Goal: Task Accomplishment & Management: Use online tool/utility

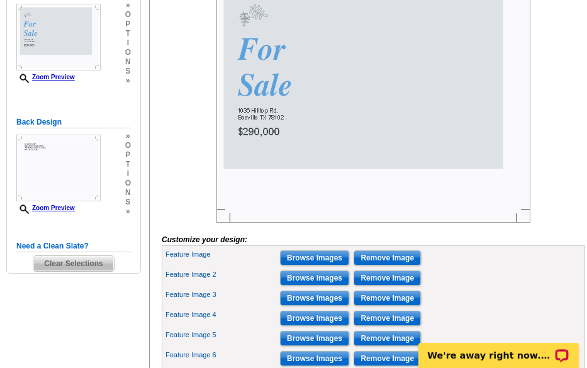
scroll to position [252, 0]
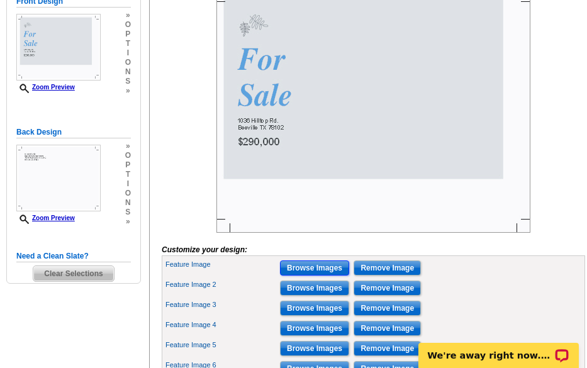
click at [312, 276] on input "Browse Images" at bounding box center [314, 267] width 69 height 15
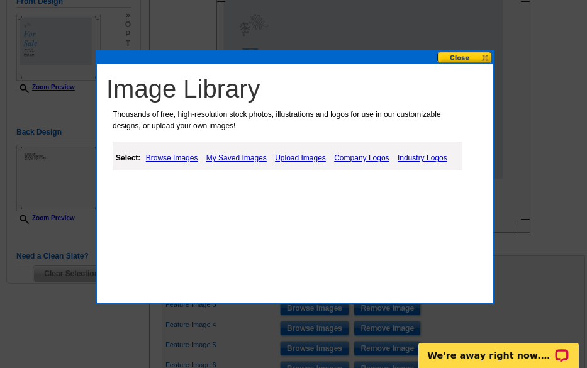
click at [305, 162] on link "Upload Images" at bounding box center [300, 157] width 57 height 15
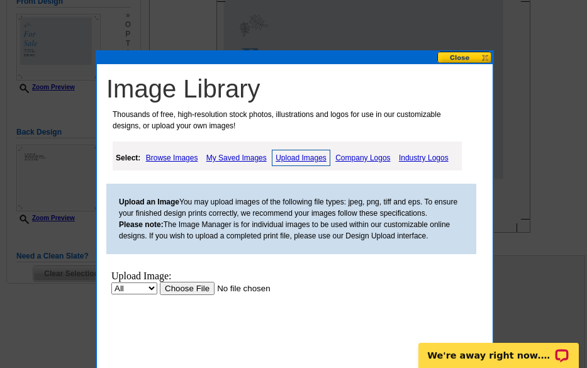
scroll to position [0, 0]
click at [206, 283] on input "file" at bounding box center [239, 288] width 159 height 13
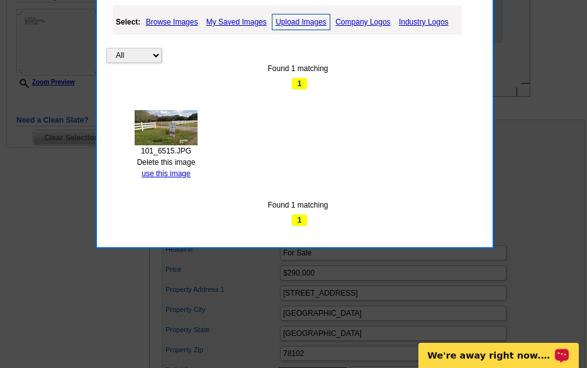
scroll to position [440, 0]
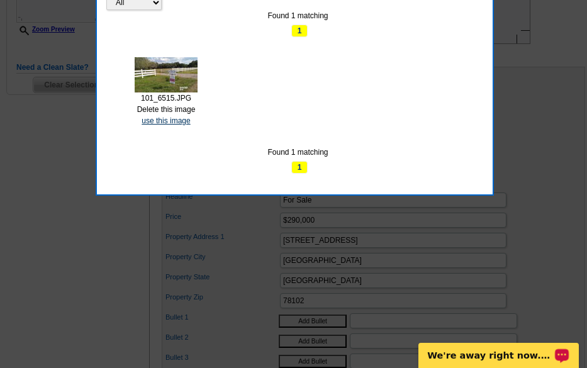
click at [165, 118] on link "use this image" at bounding box center [166, 120] width 48 height 9
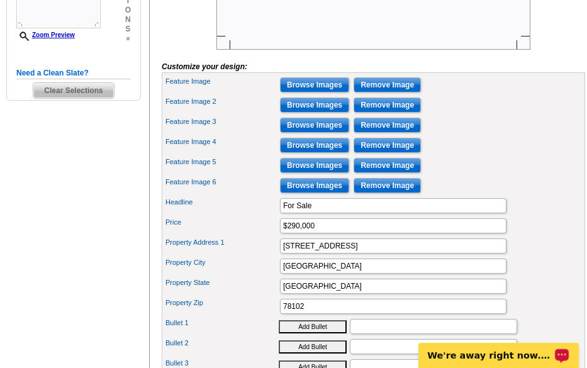
scroll to position [377, 0]
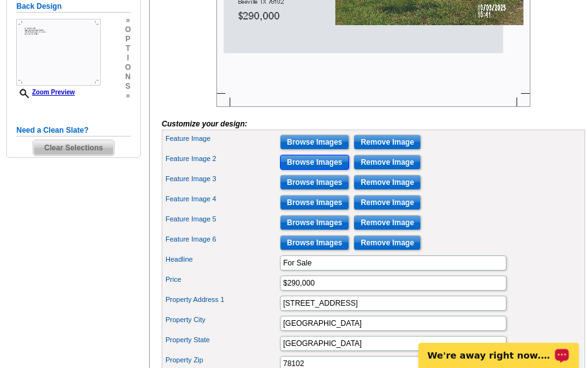
click at [286, 170] on input "Browse Images" at bounding box center [314, 162] width 69 height 15
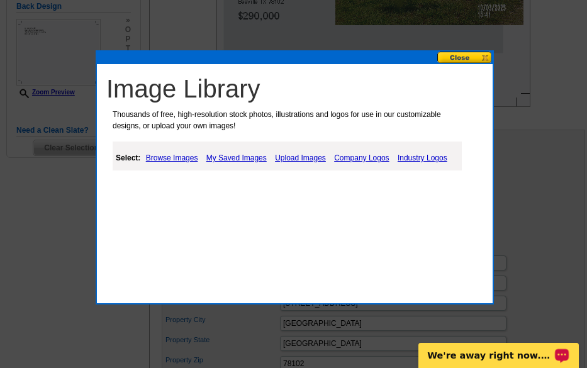
click at [278, 155] on link "Upload Images" at bounding box center [300, 157] width 57 height 15
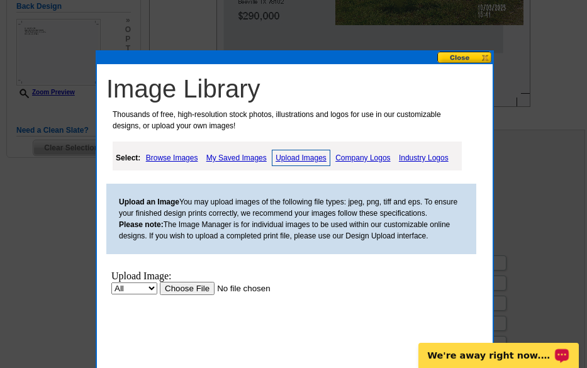
scroll to position [0, 0]
click at [192, 283] on input "file" at bounding box center [239, 288] width 159 height 13
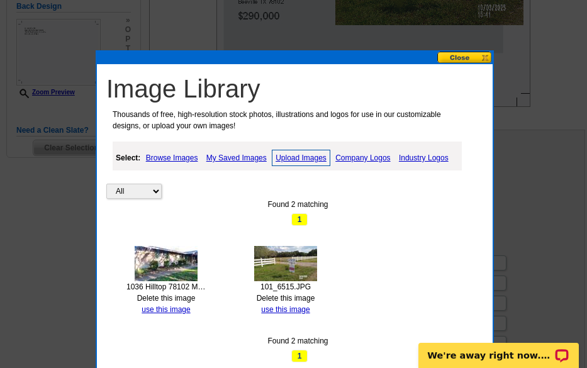
click at [293, 294] on link "Delete this image" at bounding box center [286, 298] width 59 height 9
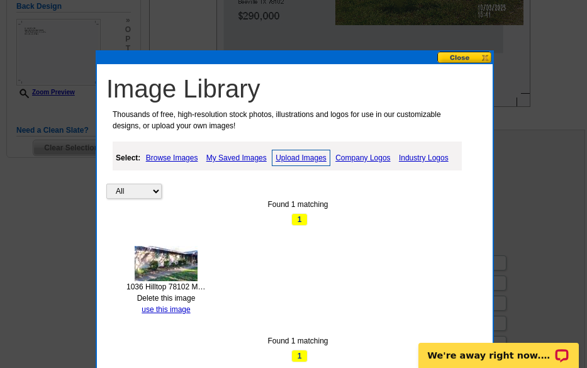
scroll to position [440, 0]
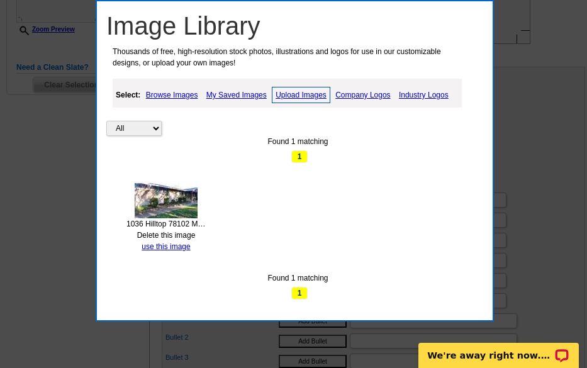
click at [298, 92] on link "Upload Images" at bounding box center [301, 95] width 59 height 16
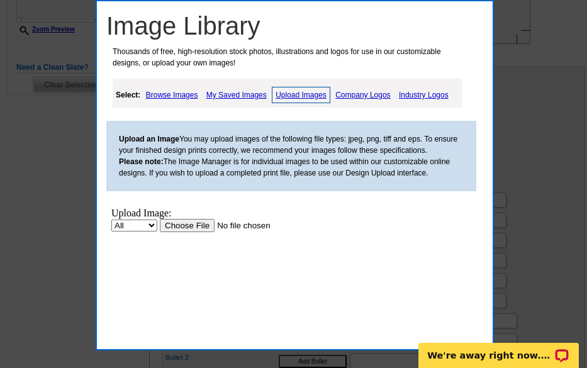
scroll to position [0, 0]
click at [182, 221] on input "file" at bounding box center [239, 225] width 159 height 13
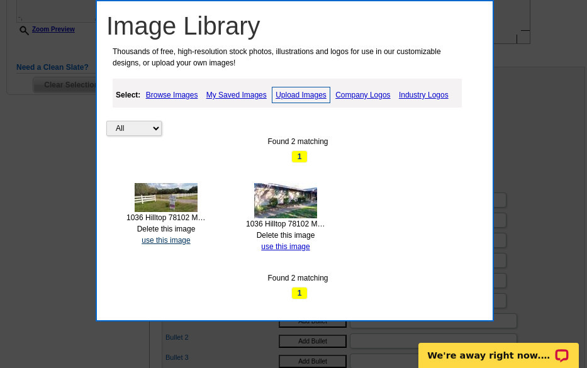
click at [162, 238] on link "use this image" at bounding box center [166, 240] width 48 height 9
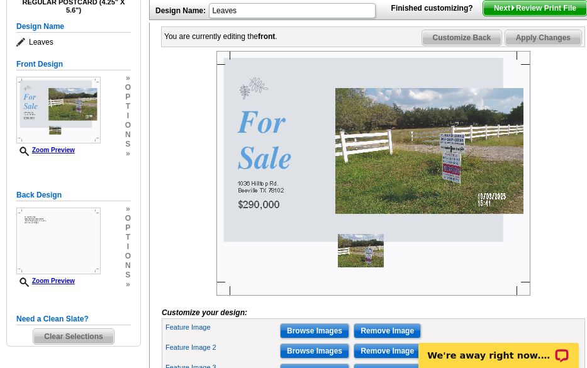
scroll to position [252, 0]
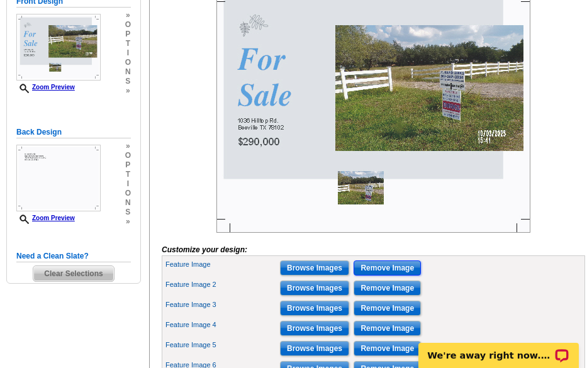
click at [369, 276] on input "Remove Image" at bounding box center [387, 267] width 67 height 15
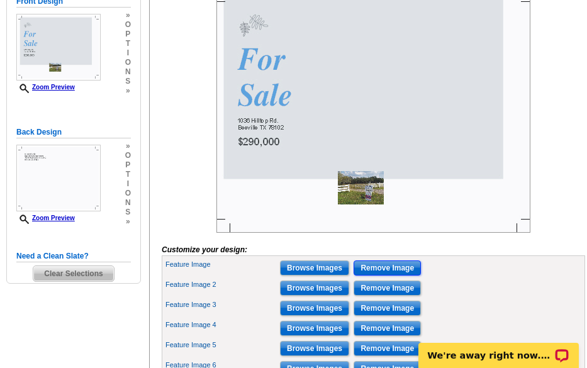
click at [369, 276] on input "Remove Image" at bounding box center [387, 267] width 67 height 15
click at [362, 296] on input "Remove Image" at bounding box center [387, 288] width 67 height 15
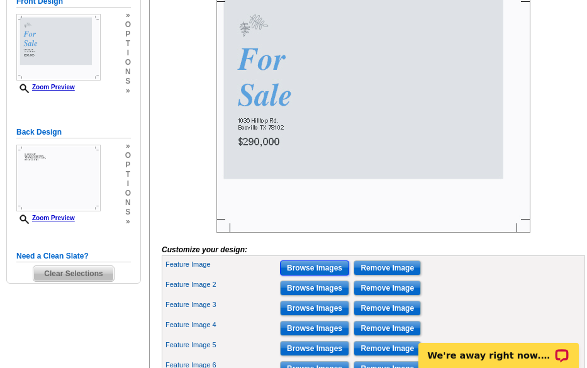
click at [321, 276] on input "Browse Images" at bounding box center [314, 267] width 69 height 15
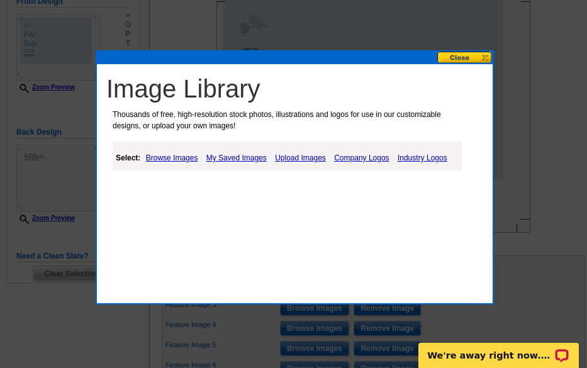
click at [308, 161] on link "Upload Images" at bounding box center [300, 157] width 57 height 15
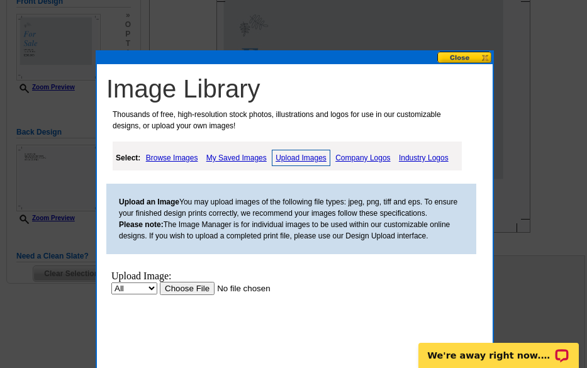
scroll to position [0, 0]
click at [308, 161] on link "Upload Images" at bounding box center [301, 158] width 59 height 16
click at [199, 282] on input "file" at bounding box center [239, 288] width 159 height 13
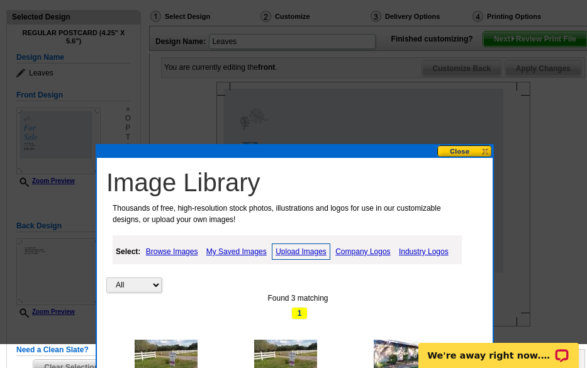
scroll to position [189, 0]
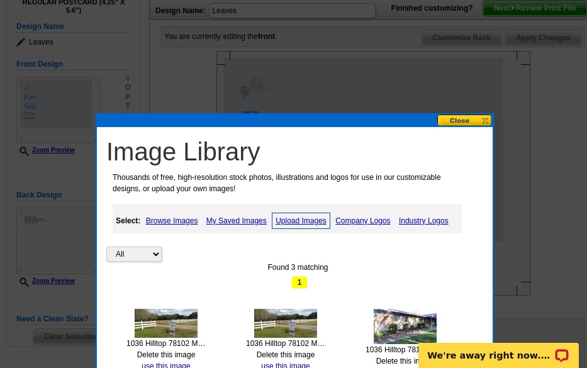
click at [443, 123] on button at bounding box center [464, 121] width 55 height 12
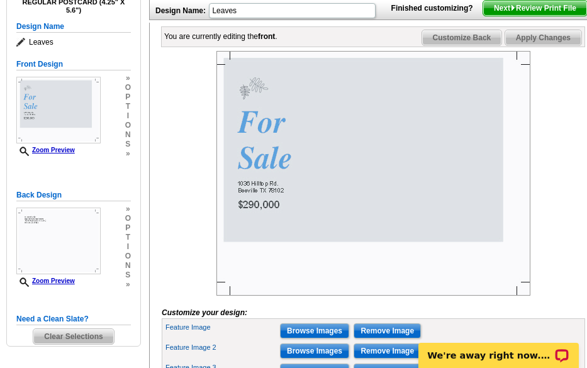
click at [513, 45] on span "Apply Changes" at bounding box center [543, 37] width 76 height 15
drag, startPoint x: 513, startPoint y: 65, endPoint x: 520, endPoint y: 108, distance: 43.9
click at [520, 108] on img at bounding box center [373, 173] width 314 height 245
click at [406, 47] on div "You are currently editing the front . Customize Front Customize Back Apply Chan…" at bounding box center [373, 36] width 424 height 21
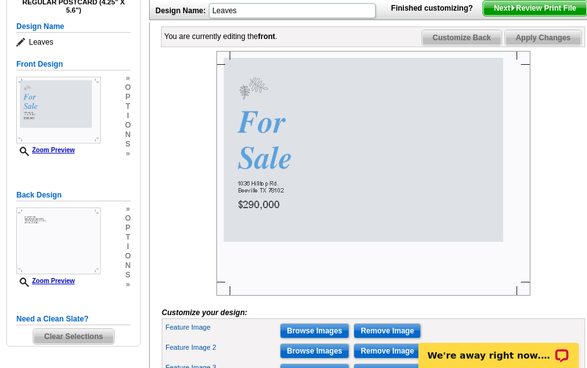
click at [512, 45] on span "Apply Changes" at bounding box center [543, 37] width 76 height 15
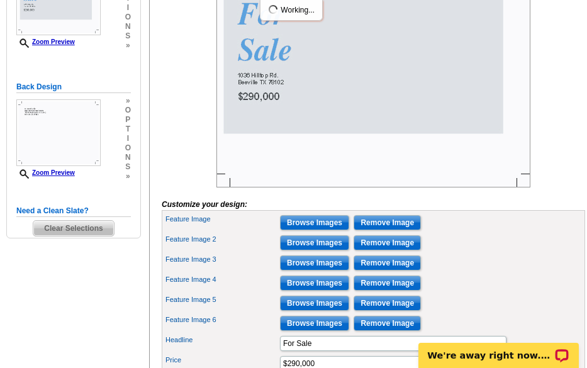
scroll to position [315, 0]
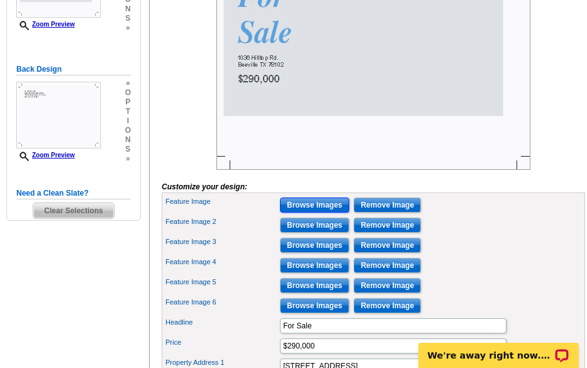
click at [320, 213] on input "Browse Images" at bounding box center [314, 205] width 69 height 15
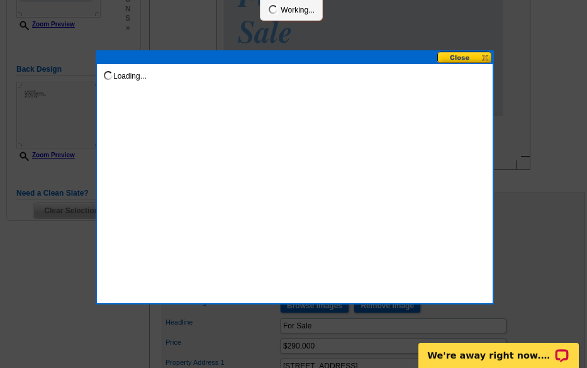
click at [320, 225] on div "Loading..." at bounding box center [295, 177] width 398 height 254
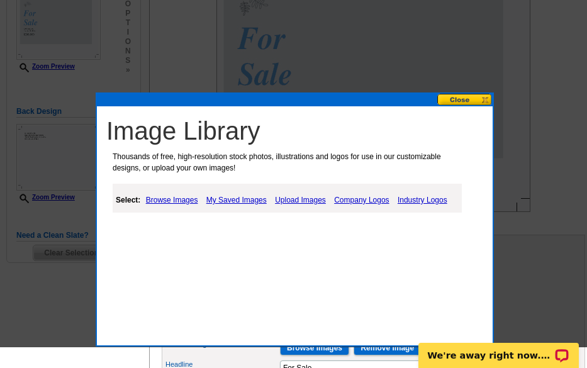
scroll to position [252, 0]
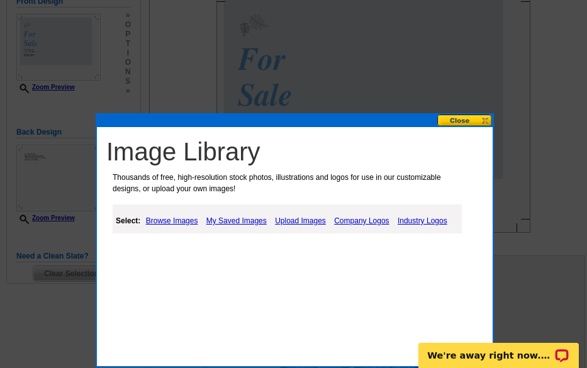
click at [288, 214] on link "Upload Images" at bounding box center [300, 220] width 57 height 15
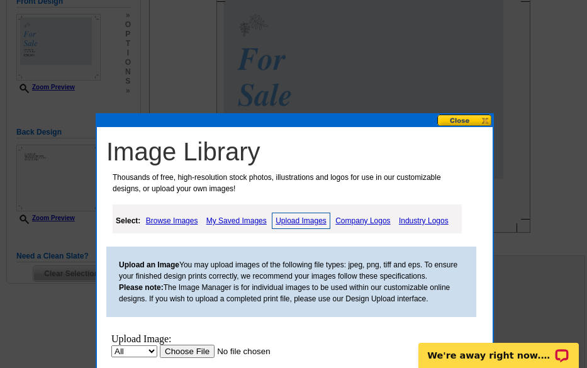
click at [456, 115] on button at bounding box center [464, 121] width 55 height 12
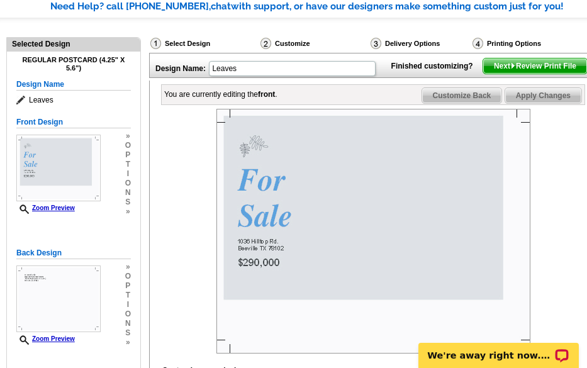
scroll to position [126, 0]
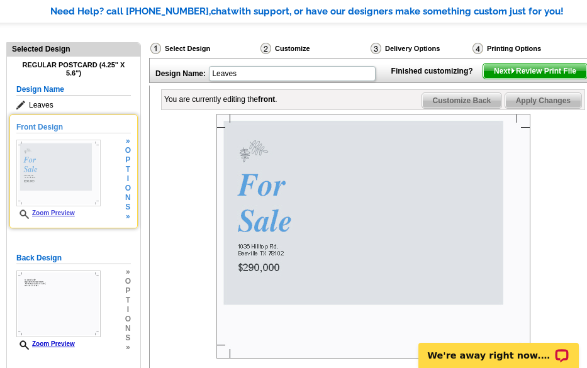
click at [72, 211] on link "Zoom Preview" at bounding box center [45, 213] width 59 height 7
drag, startPoint x: 72, startPoint y: 211, endPoint x: 66, endPoint y: 211, distance: 6.3
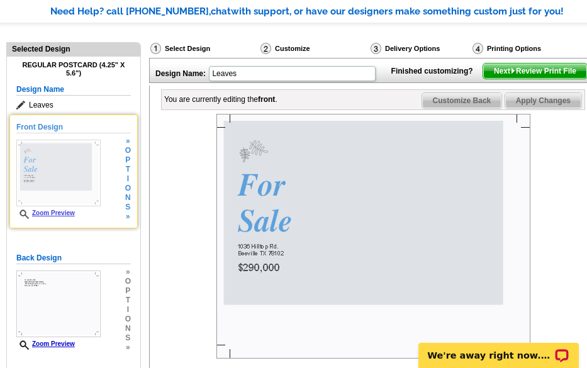
click at [66, 211] on link "Zoom Preview" at bounding box center [45, 213] width 59 height 7
drag, startPoint x: 66, startPoint y: 211, endPoint x: 34, endPoint y: 216, distance: 32.5
click at [34, 216] on link "Zoom Preview" at bounding box center [45, 213] width 59 height 7
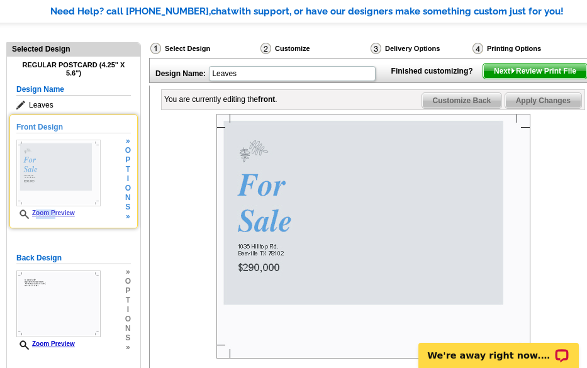
click at [34, 216] on link "Zoom Preview" at bounding box center [45, 213] width 59 height 7
drag, startPoint x: 34, startPoint y: 216, endPoint x: 29, endPoint y: 177, distance: 39.3
click at [29, 177] on img at bounding box center [58, 173] width 84 height 67
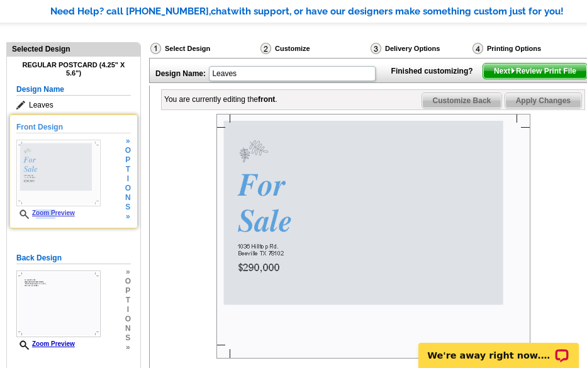
click at [29, 177] on img at bounding box center [58, 173] width 84 height 67
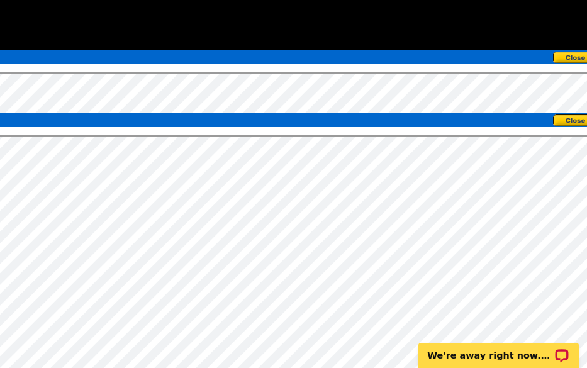
scroll to position [0, 0]
click at [562, 118] on button at bounding box center [580, 121] width 55 height 12
click at [562, 62] on button at bounding box center [580, 58] width 55 height 12
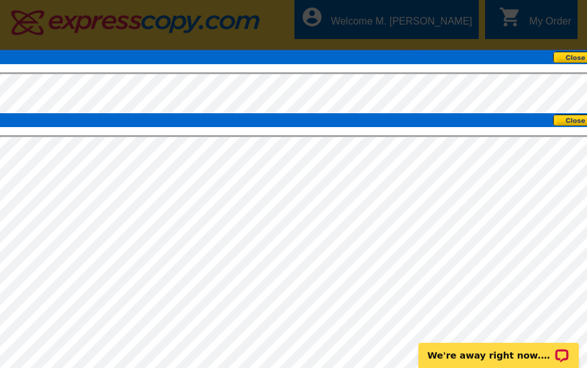
click at [562, 62] on button at bounding box center [580, 58] width 55 height 12
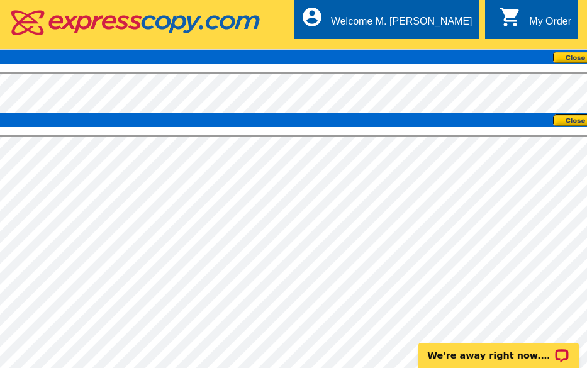
click at [562, 57] on button at bounding box center [580, 58] width 55 height 12
drag, startPoint x: 562, startPoint y: 57, endPoint x: 561, endPoint y: 115, distance: 57.9
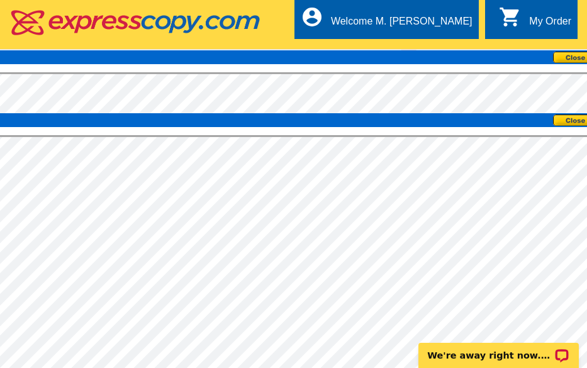
click at [561, 115] on button at bounding box center [580, 121] width 55 height 12
click at [437, 26] on div "Welcome M. [PERSON_NAME]" at bounding box center [402, 25] width 142 height 18
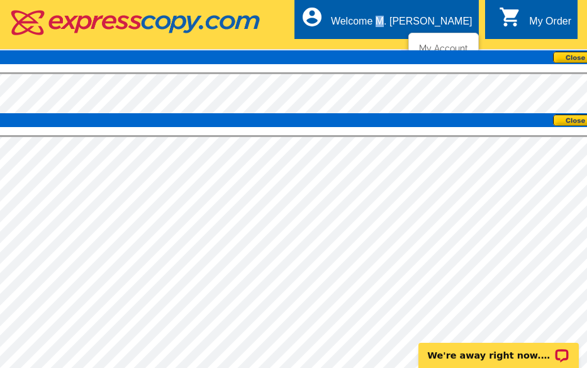
click at [437, 26] on div "Welcome M. [PERSON_NAME]" at bounding box center [402, 25] width 142 height 18
drag, startPoint x: 437, startPoint y: 26, endPoint x: 432, endPoint y: 19, distance: 8.6
click at [432, 19] on div "Welcome M. [PERSON_NAME]" at bounding box center [402, 25] width 142 height 18
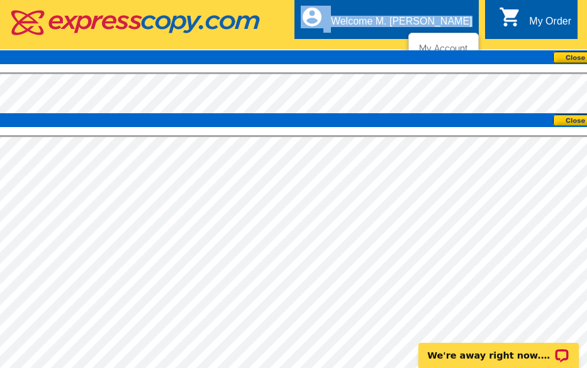
click at [432, 19] on div "Welcome M. [PERSON_NAME]" at bounding box center [402, 25] width 142 height 18
drag, startPoint x: 432, startPoint y: 19, endPoint x: 373, endPoint y: 33, distance: 60.1
click at [373, 33] on div "account_circle Welcome M. David My Account Logout" at bounding box center [386, 19] width 184 height 40
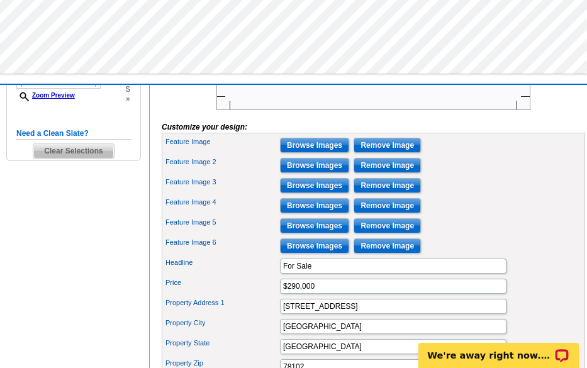
scroll to position [377, 0]
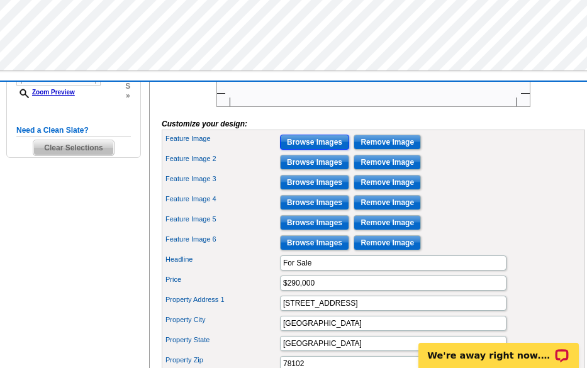
click at [335, 150] on input "Browse Images" at bounding box center [314, 142] width 69 height 15
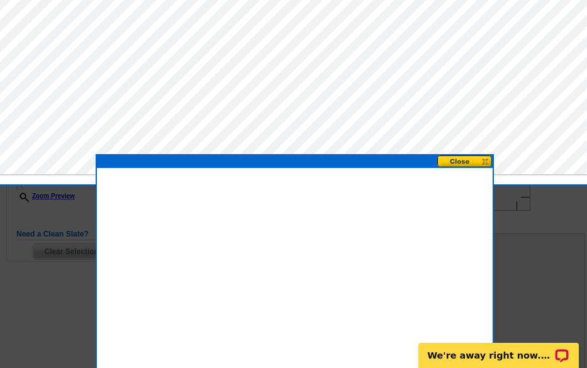
scroll to position [252, 0]
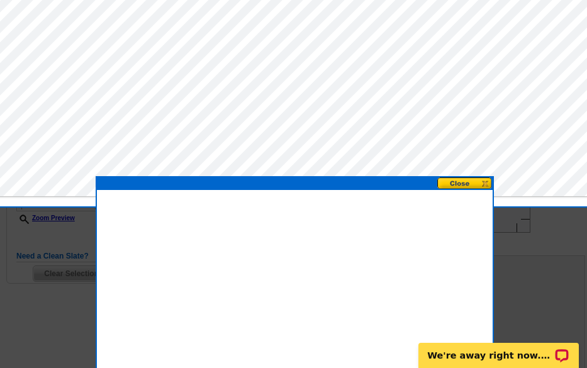
click at [454, 182] on button at bounding box center [464, 183] width 55 height 12
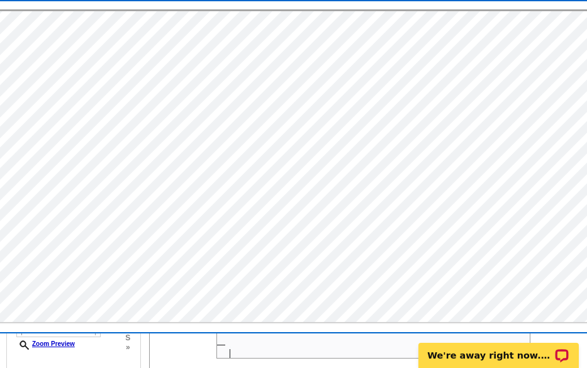
scroll to position [63, 0]
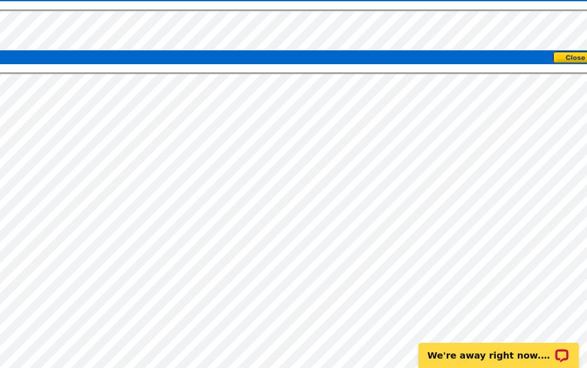
click at [577, 61] on button at bounding box center [580, 58] width 55 height 12
click at [576, 64] on div at bounding box center [294, 223] width 629 height 346
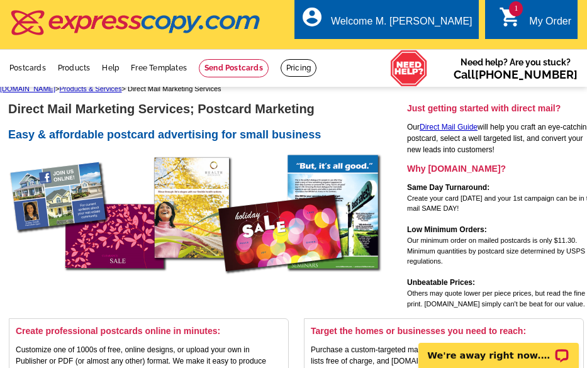
click at [504, 18] on icon "shopping_cart" at bounding box center [510, 17] width 23 height 23
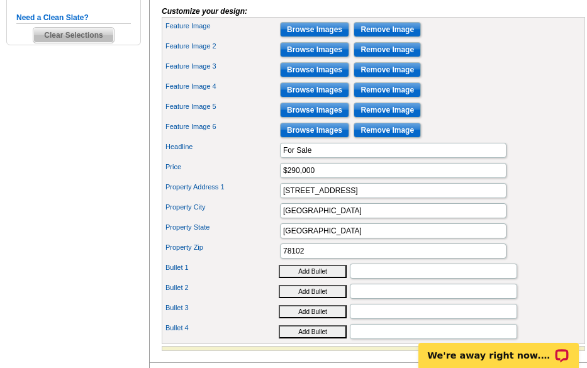
scroll to position [440, 0]
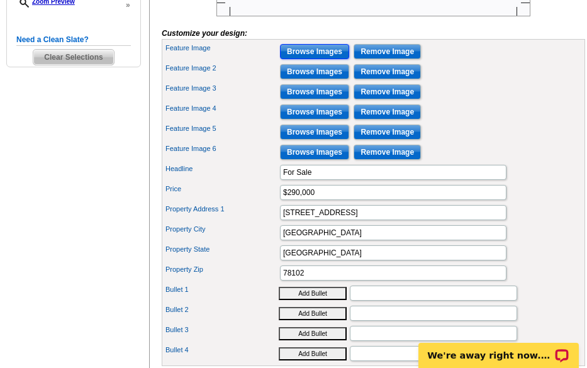
click at [315, 59] on input "Browse Images" at bounding box center [314, 51] width 69 height 15
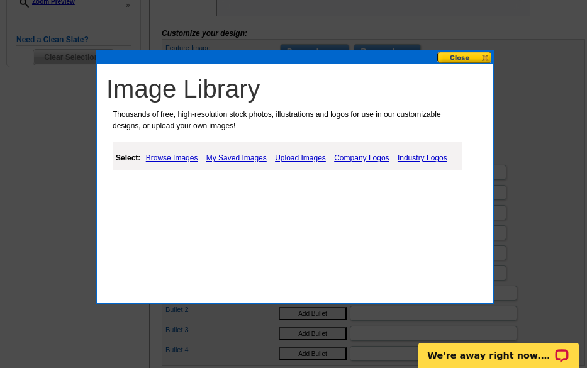
click at [291, 154] on link "Upload Images" at bounding box center [300, 157] width 57 height 15
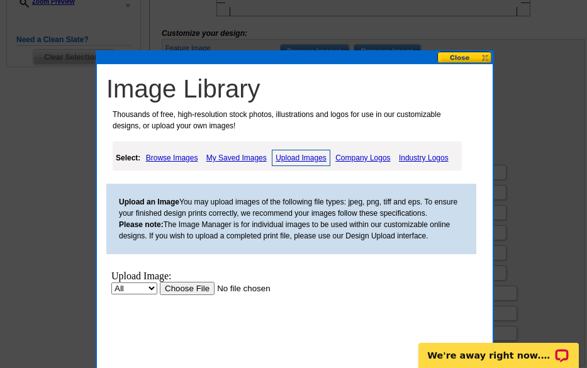
scroll to position [0, 0]
click at [191, 287] on input "file" at bounding box center [239, 288] width 159 height 13
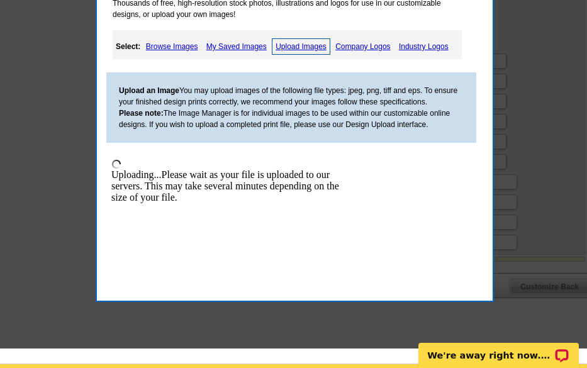
scroll to position [566, 0]
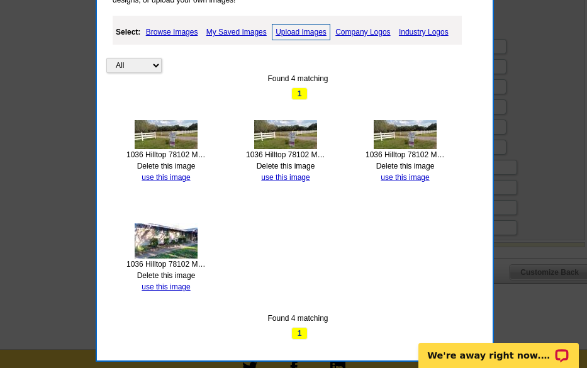
click at [173, 246] on img at bounding box center [166, 240] width 63 height 35
click at [167, 287] on link "use this image" at bounding box center [166, 286] width 48 height 9
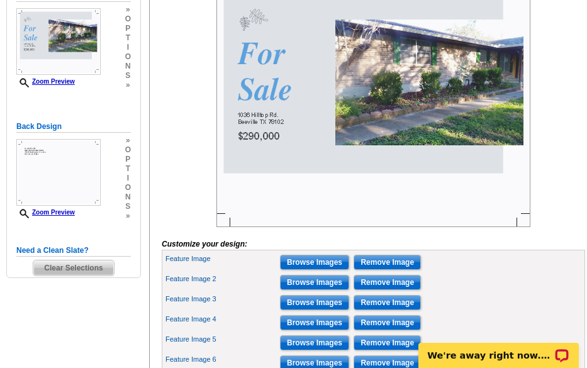
scroll to position [252, 0]
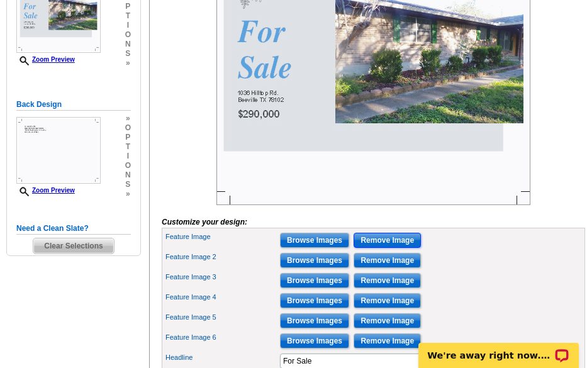
click at [383, 248] on input "Remove Image" at bounding box center [387, 240] width 67 height 15
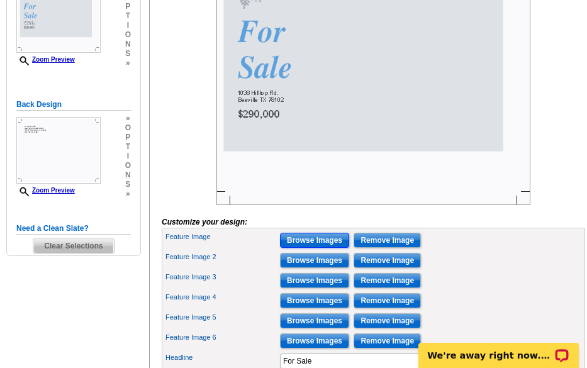
click at [334, 248] on input "Browse Images" at bounding box center [314, 240] width 69 height 15
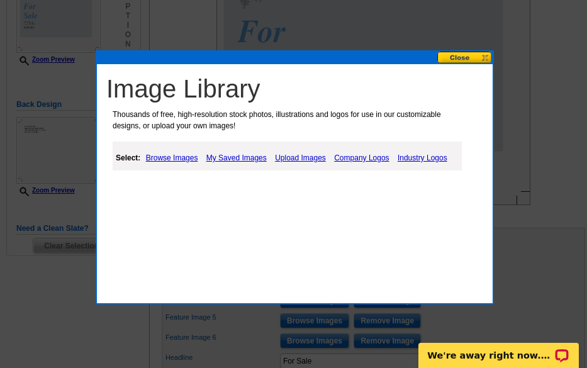
click at [168, 160] on link "Browse Images" at bounding box center [172, 157] width 59 height 15
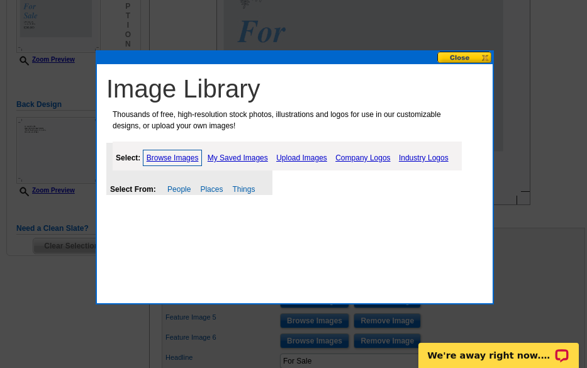
click at [455, 60] on button at bounding box center [464, 58] width 55 height 12
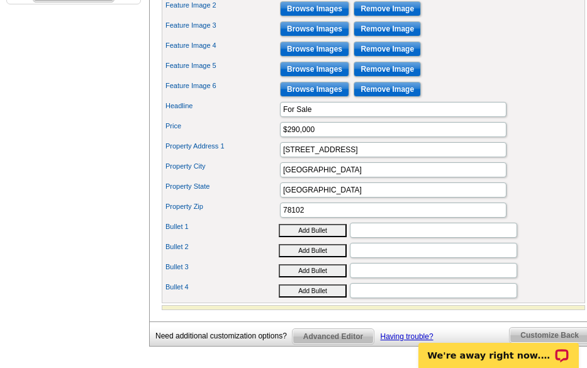
scroll to position [440, 0]
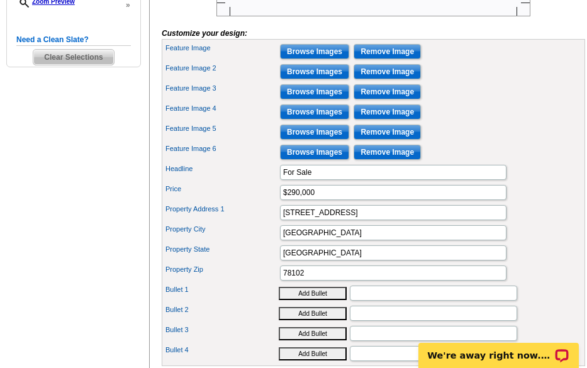
click at [181, 53] on label "Feature Image" at bounding box center [221, 48] width 113 height 11
click at [289, 59] on input "Browse Images" at bounding box center [314, 51] width 69 height 15
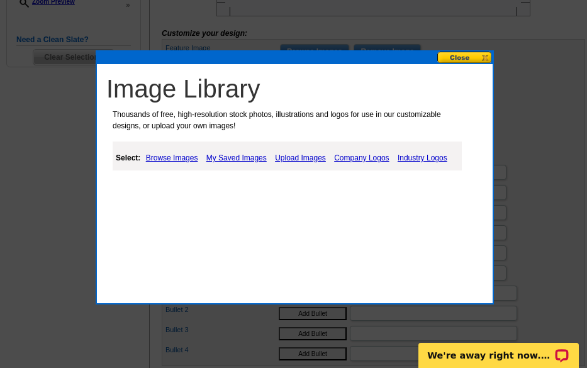
click at [240, 154] on link "My Saved Images" at bounding box center [236, 157] width 67 height 15
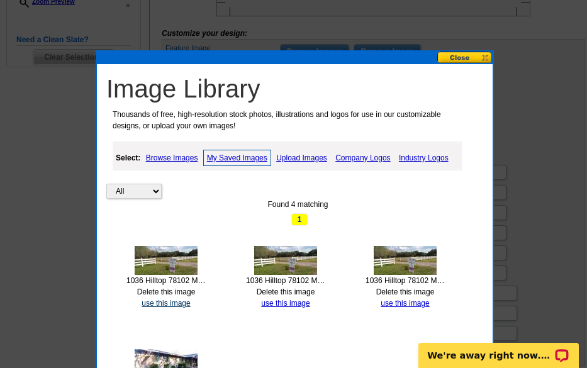
click at [164, 299] on link "use this image" at bounding box center [166, 303] width 48 height 9
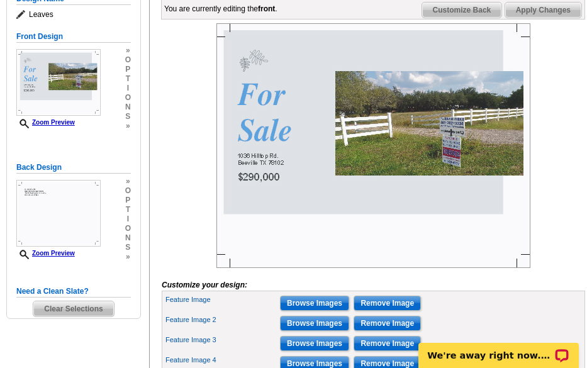
scroll to position [252, 0]
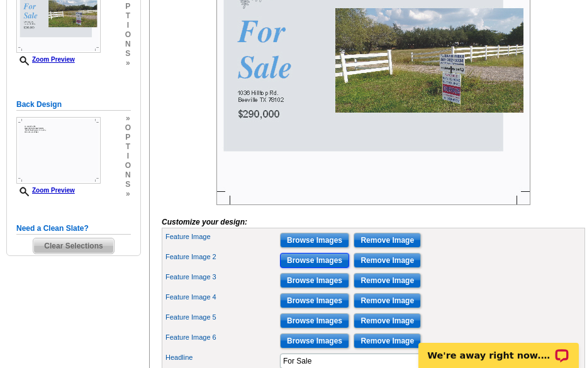
click at [284, 268] on input "Browse Images" at bounding box center [314, 260] width 69 height 15
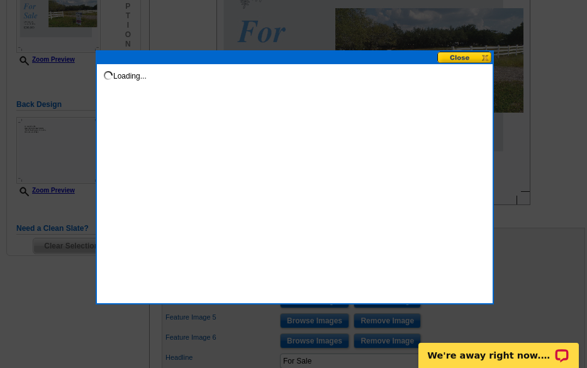
click at [284, 288] on div "Loading..." at bounding box center [295, 177] width 398 height 254
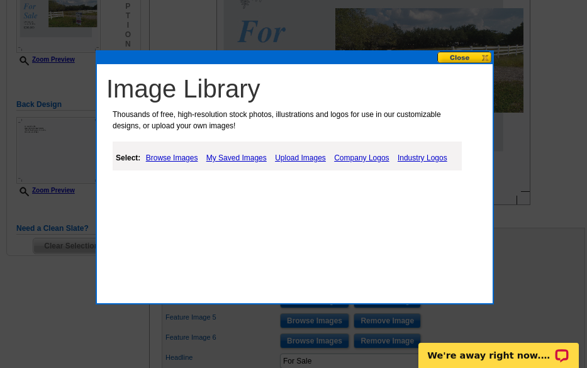
click at [172, 160] on link "Browse Images" at bounding box center [172, 157] width 59 height 15
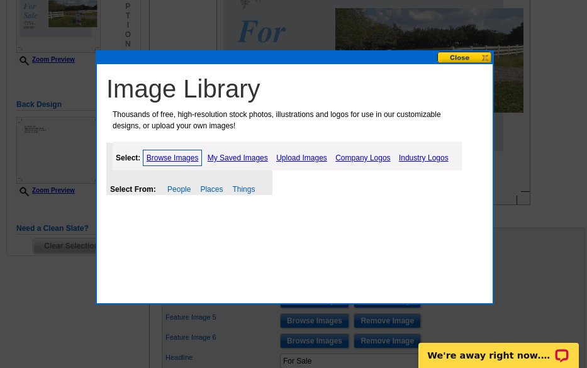
click at [284, 154] on link "Upload Images" at bounding box center [301, 157] width 57 height 15
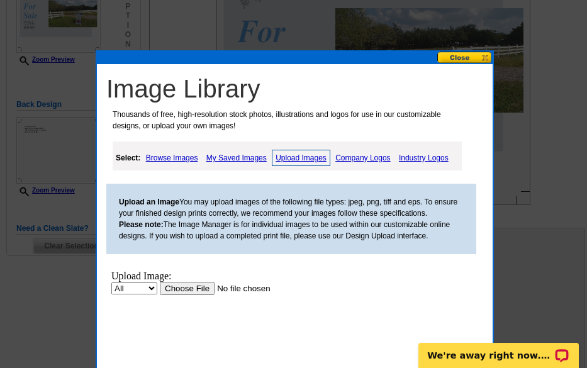
scroll to position [0, 0]
click at [193, 284] on input "file" at bounding box center [239, 288] width 159 height 13
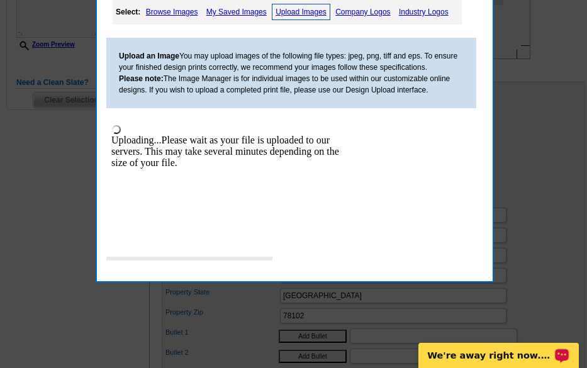
scroll to position [440, 0]
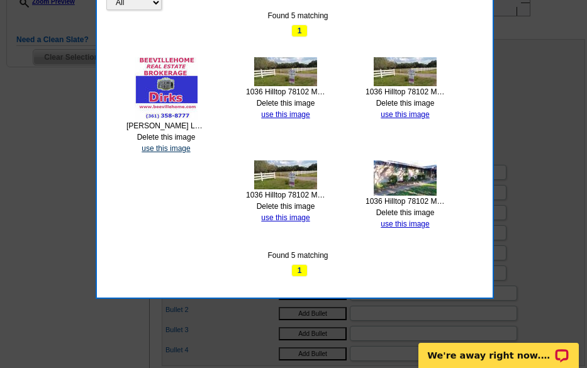
click at [148, 150] on link "use this image" at bounding box center [166, 148] width 48 height 9
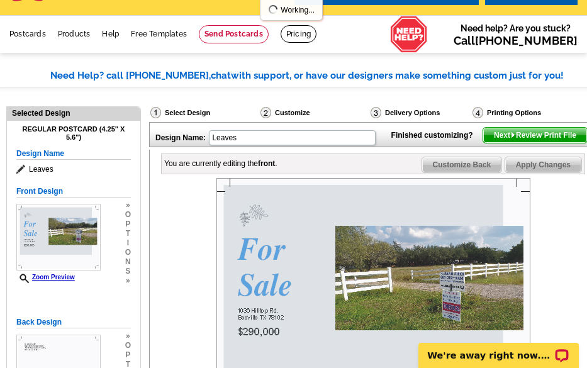
scroll to position [126, 0]
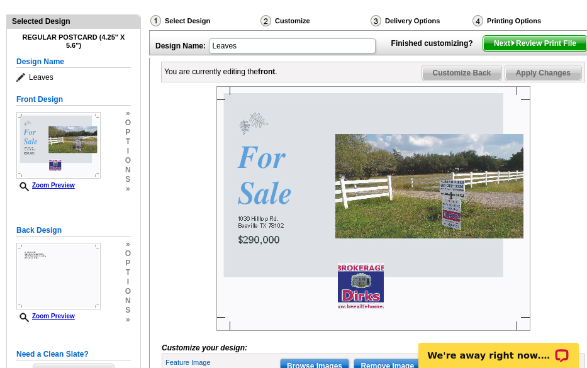
click at [359, 303] on img at bounding box center [373, 208] width 314 height 245
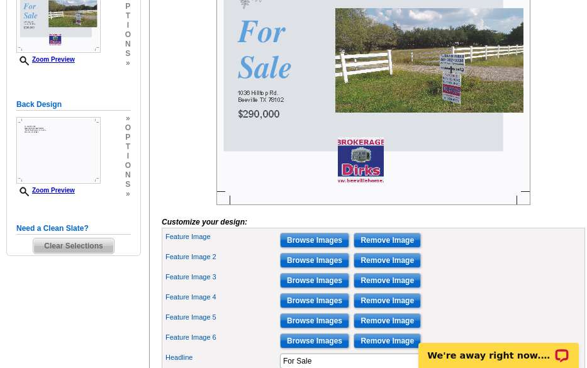
scroll to position [189, 0]
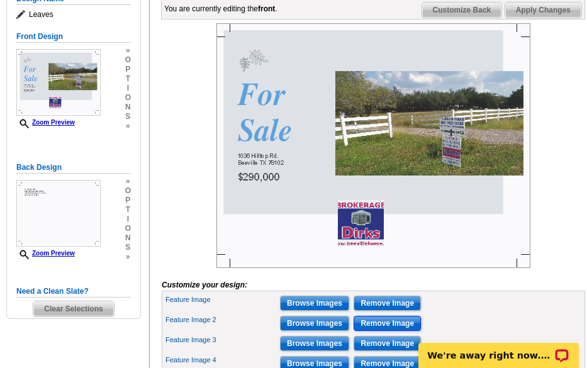
click at [377, 331] on input "Remove Image" at bounding box center [387, 323] width 67 height 15
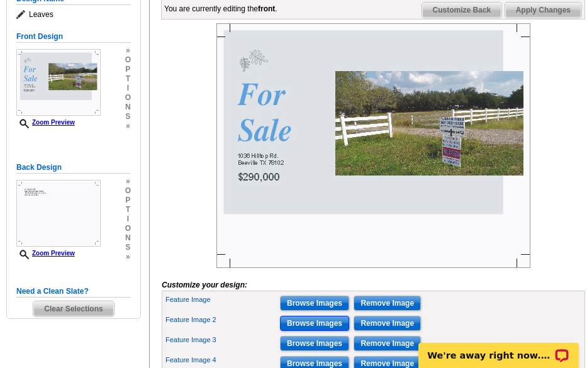
click at [322, 331] on input "Browse Images" at bounding box center [314, 323] width 69 height 15
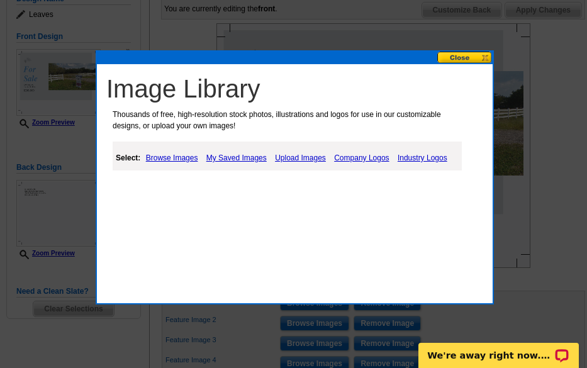
click at [280, 160] on link "Upload Images" at bounding box center [300, 157] width 57 height 15
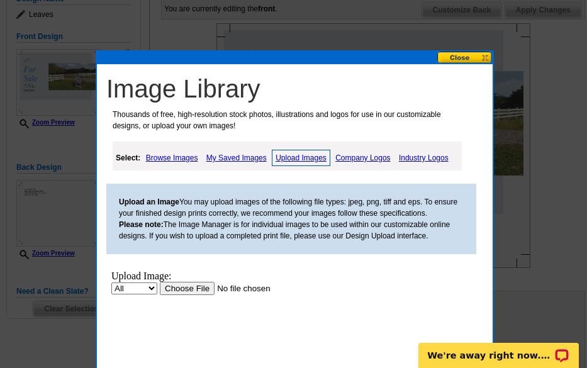
scroll to position [0, 0]
click at [178, 284] on input "file" at bounding box center [239, 288] width 159 height 13
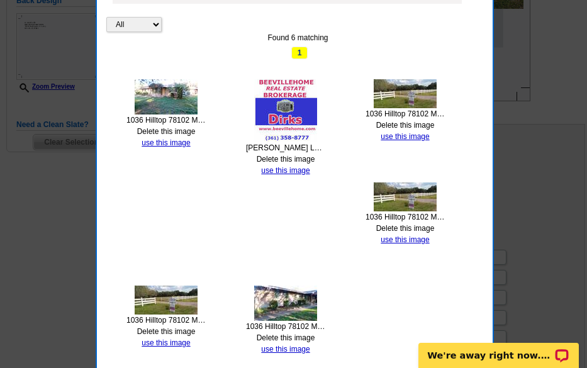
scroll to position [377, 0]
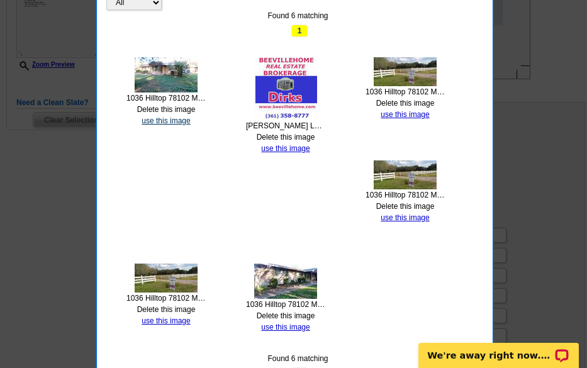
click at [149, 124] on link "use this image" at bounding box center [166, 120] width 48 height 9
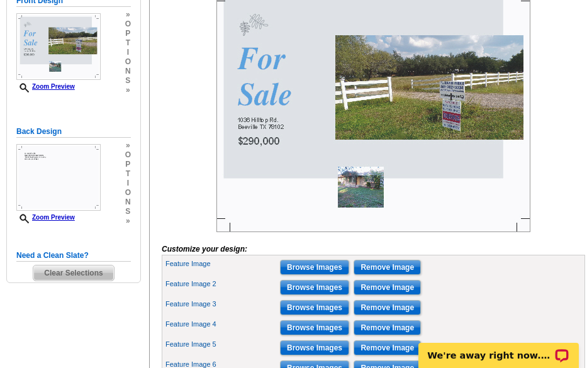
scroll to position [252, 0]
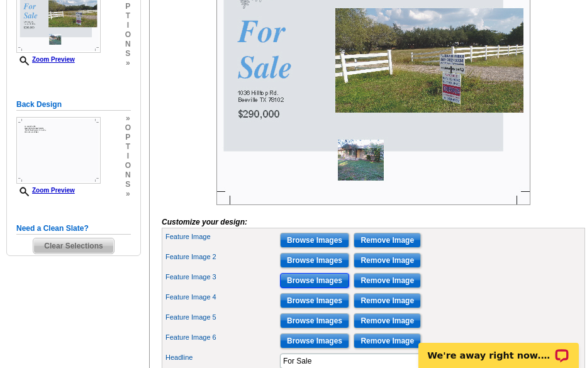
click at [296, 288] on input "Browse Images" at bounding box center [314, 280] width 69 height 15
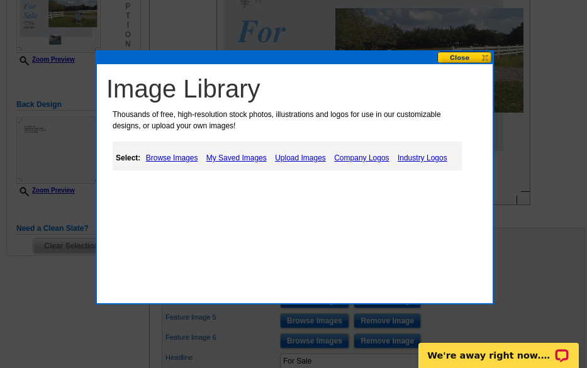
click at [299, 151] on link "Upload Images" at bounding box center [300, 157] width 57 height 15
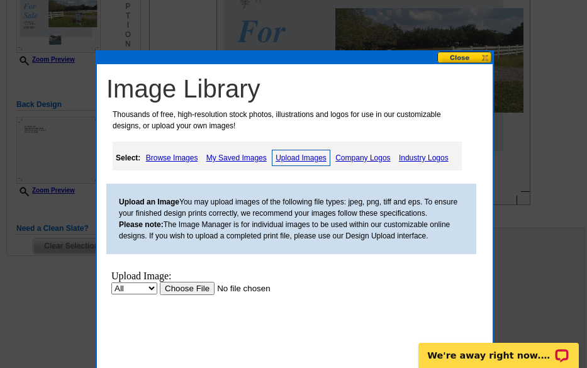
scroll to position [0, 0]
click at [203, 288] on input "file" at bounding box center [239, 288] width 159 height 13
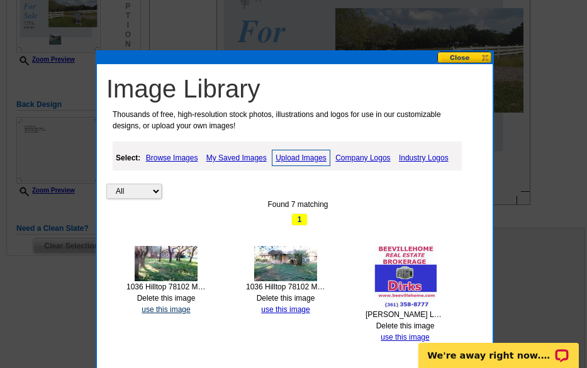
click at [158, 311] on link "use this image" at bounding box center [166, 309] width 48 height 9
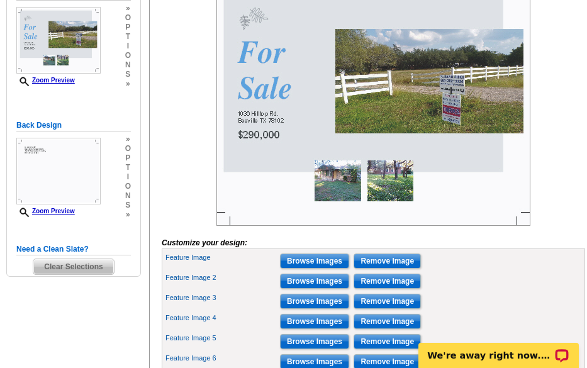
scroll to position [252, 0]
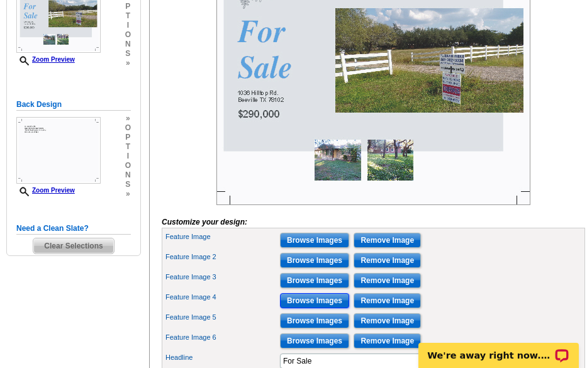
click at [298, 308] on input "Browse Images" at bounding box center [314, 300] width 69 height 15
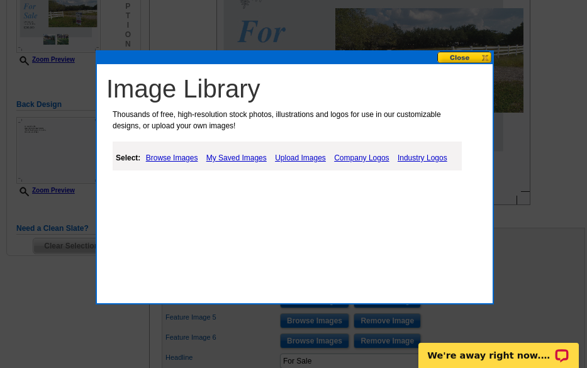
click at [279, 162] on link "Upload Images" at bounding box center [300, 157] width 57 height 15
click at [279, 162] on link "Upload Images" at bounding box center [301, 158] width 59 height 16
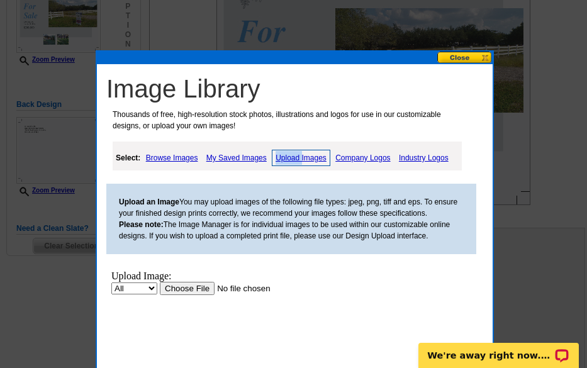
scroll to position [0, 0]
click at [204, 289] on input "file" at bounding box center [239, 288] width 159 height 13
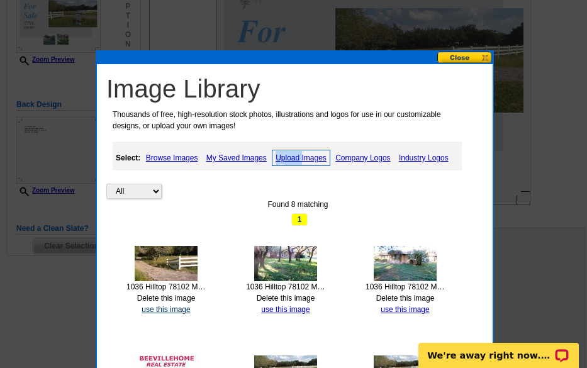
click at [179, 310] on link "use this image" at bounding box center [166, 309] width 48 height 9
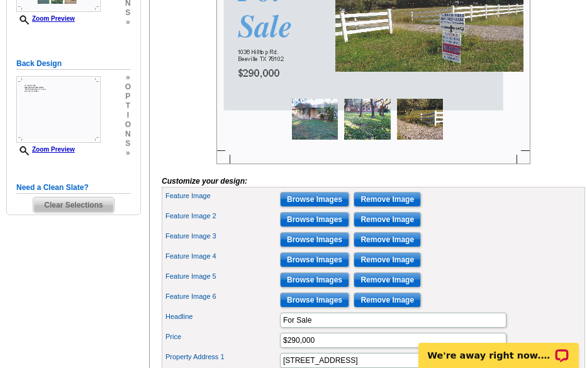
scroll to position [315, 0]
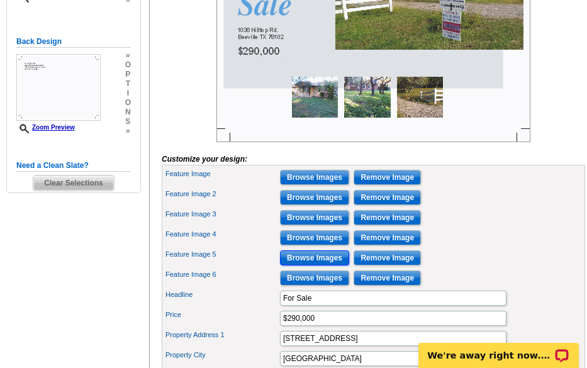
click at [305, 265] on input "Browse Images" at bounding box center [314, 257] width 69 height 15
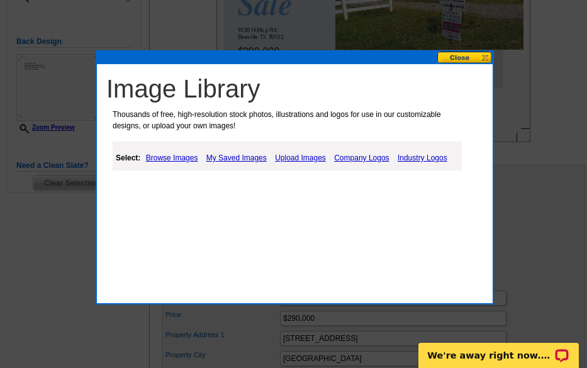
click at [290, 155] on link "Upload Images" at bounding box center [300, 157] width 57 height 15
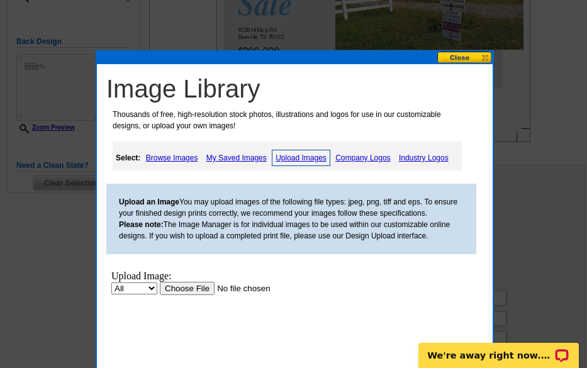
scroll to position [0, 0]
click at [199, 282] on input "file" at bounding box center [239, 288] width 159 height 13
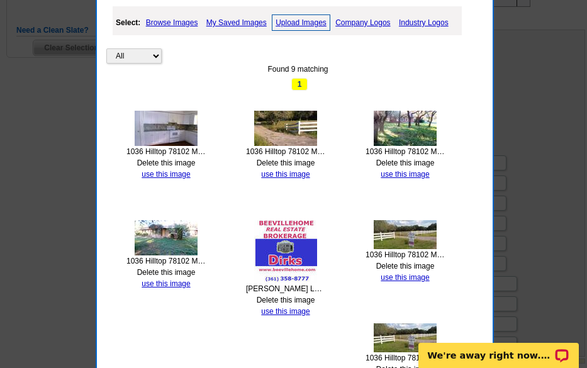
scroll to position [440, 0]
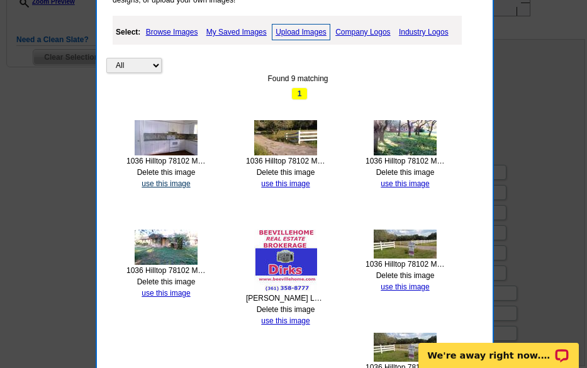
click at [181, 184] on link "use this image" at bounding box center [166, 183] width 48 height 9
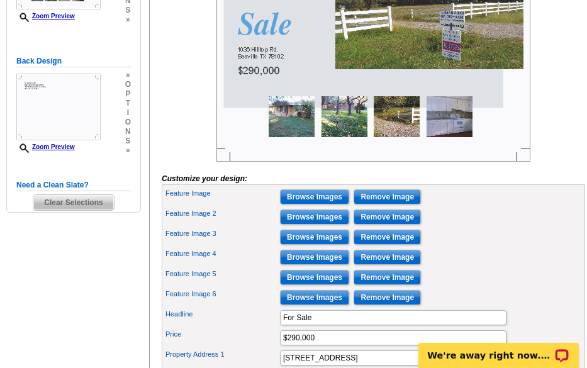
scroll to position [315, 0]
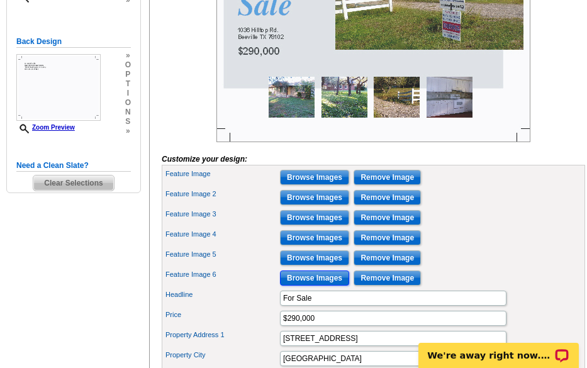
click at [286, 286] on input "Browse Images" at bounding box center [314, 278] width 69 height 15
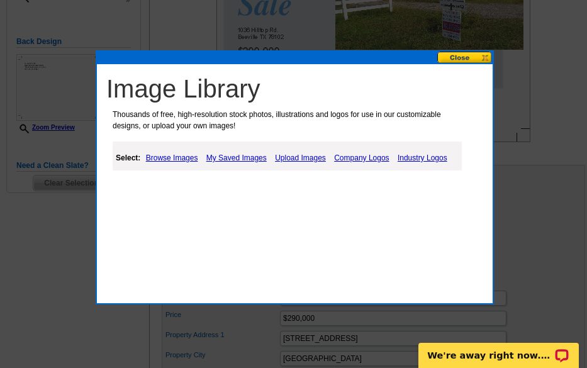
click at [289, 160] on link "Upload Images" at bounding box center [300, 157] width 57 height 15
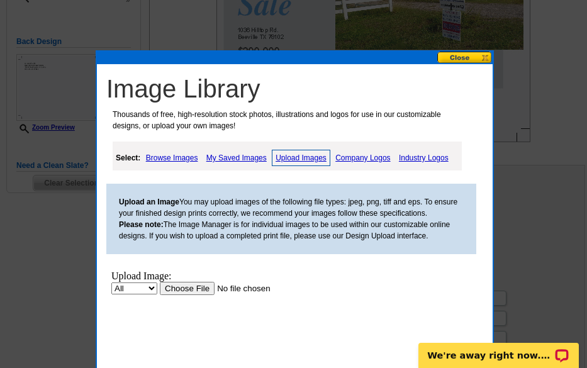
scroll to position [0, 0]
click at [199, 282] on input "file" at bounding box center [239, 288] width 159 height 13
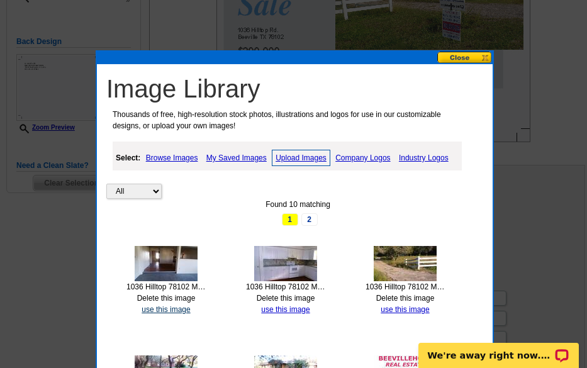
click at [189, 308] on link "use this image" at bounding box center [166, 309] width 48 height 9
click at [189, 142] on div at bounding box center [373, 19] width 423 height 245
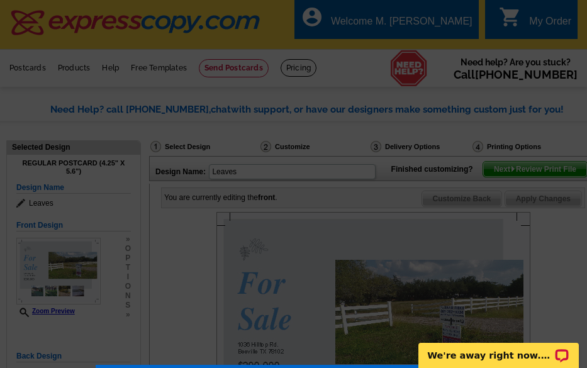
click at [189, 308] on div at bounding box center [373, 334] width 423 height 245
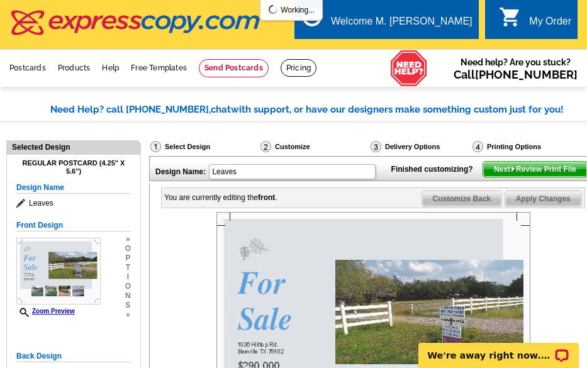
drag, startPoint x: 189, startPoint y: 308, endPoint x: 190, endPoint y: 300, distance: 7.6
click at [190, 300] on div at bounding box center [373, 334] width 423 height 245
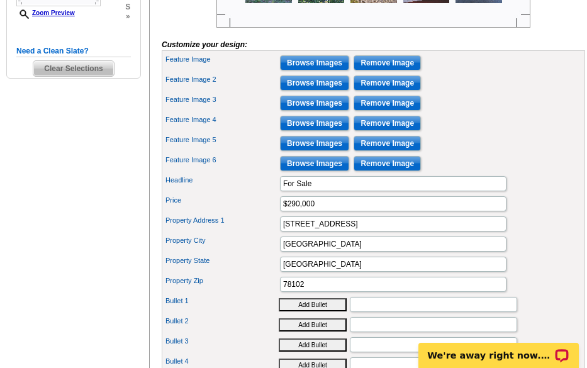
scroll to position [440, 0]
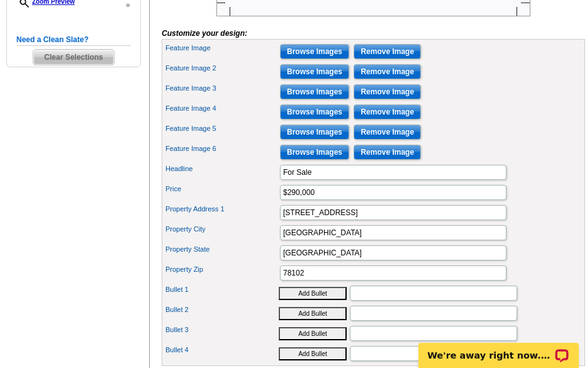
click at [285, 300] on button "Add Bullet" at bounding box center [313, 293] width 68 height 13
click at [360, 301] on input "•" at bounding box center [433, 293] width 167 height 15
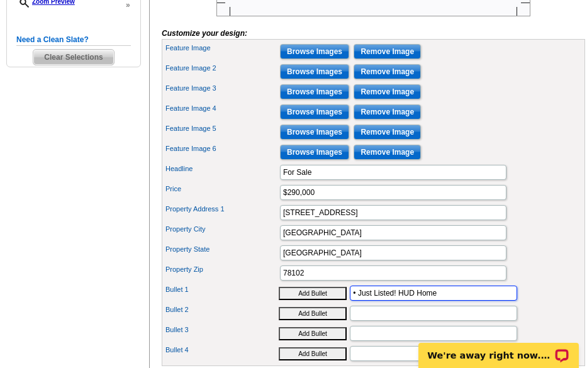
type input "• Just Listed! HUD Home"
click at [537, 323] on div "Bullet 2 Add Bullet" at bounding box center [373, 313] width 418 height 20
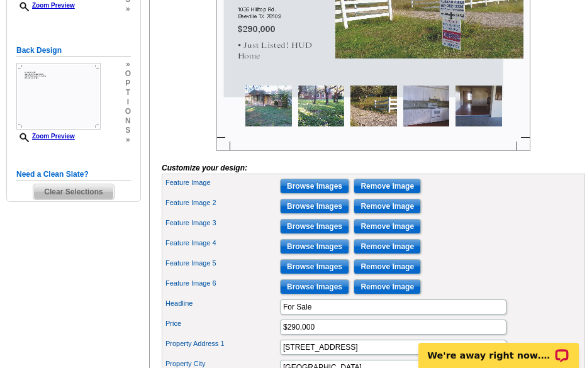
scroll to position [0, 17]
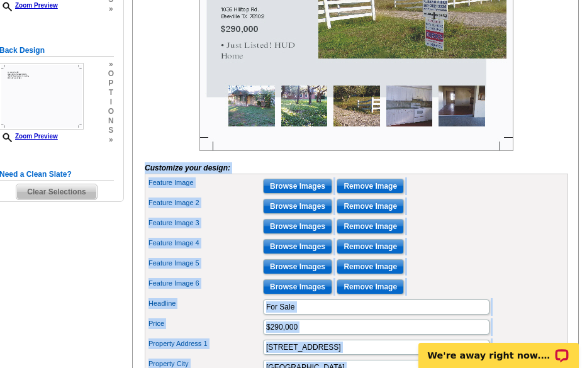
drag, startPoint x: 583, startPoint y: 187, endPoint x: 579, endPoint y: 167, distance: 20.0
click at [579, 167] on div "Select Design Customize Delivery Options Printing Options Design Name: Leaves F…" at bounding box center [355, 194] width 452 height 727
drag, startPoint x: 579, startPoint y: 167, endPoint x: 577, endPoint y: 161, distance: 6.6
click at [577, 161] on div "You are currently editing the front . Customize Front Customize Back Apply Chan…" at bounding box center [355, 198] width 447 height 641
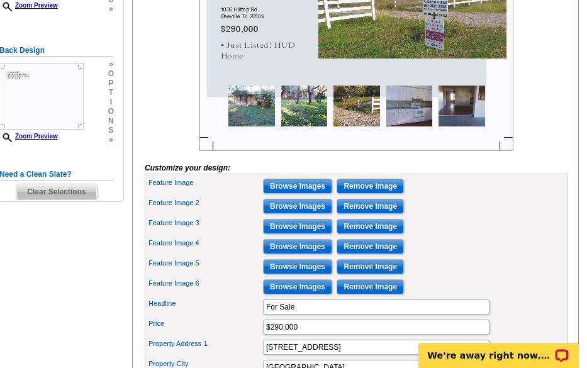
click at [577, 154] on div "You are currently editing the front . Customize Front Customize Back Apply Chan…" at bounding box center [355, 198] width 447 height 641
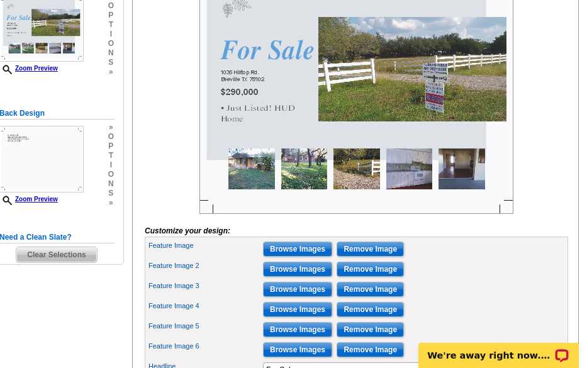
click at [123, 320] on div "Need Help? call 800-260-5887, chat with support, or have our designers make som…" at bounding box center [285, 261] width 604 height 802
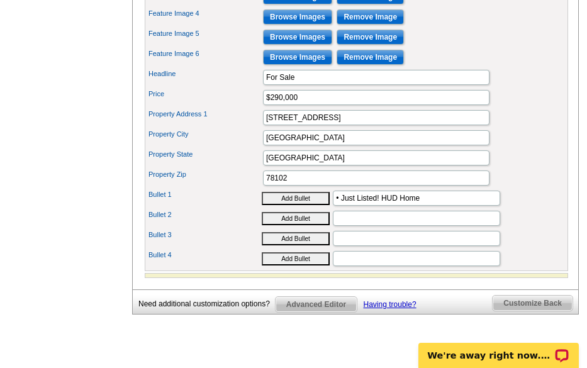
scroll to position [557, 0]
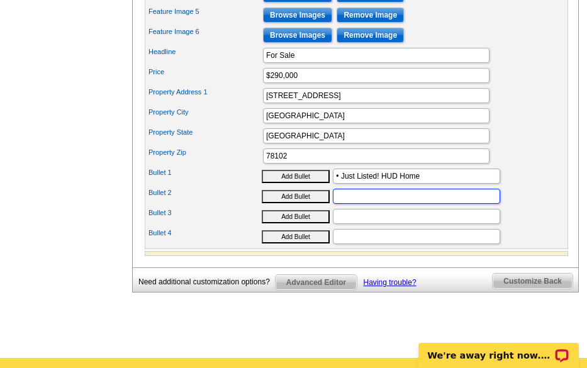
click at [334, 204] on input "Bullet 2" at bounding box center [416, 196] width 167 height 15
paste input "FHA Financing IE (Insured Escrow) 203K Eligible* FHA $100 Down Eligible"
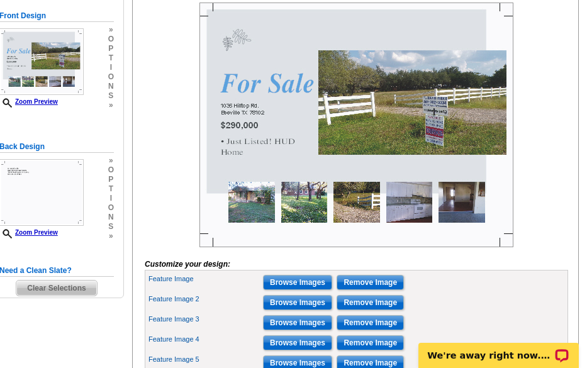
scroll to position [180, 0]
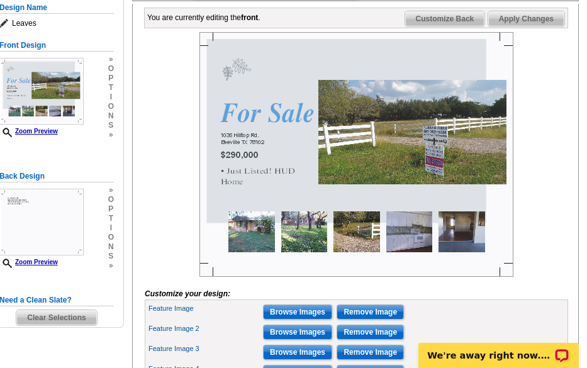
type input "FHA Financing IE (Insured Escrow) 203K Eligible* FHA $100 Down Eligible"
click at [505, 26] on span "Apply Changes" at bounding box center [526, 18] width 76 height 15
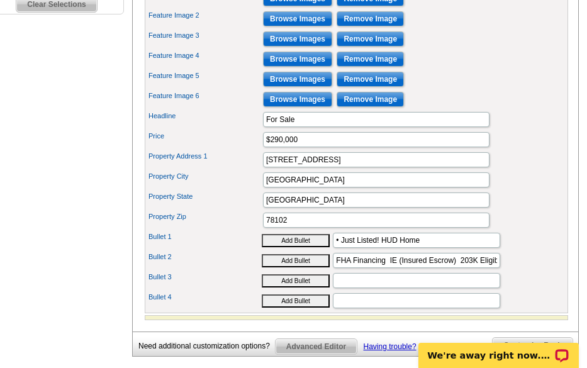
scroll to position [495, 0]
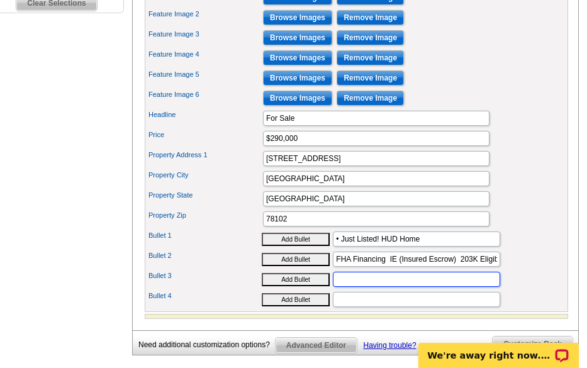
click at [353, 287] on input "Bullet 3" at bounding box center [416, 279] width 167 height 15
paste input "Co MLS SABOR listing: 1036 Hilltop Rd (MLS #: 1912819)"
click at [345, 287] on input "Co MLS SABOR listing: 1036 Hilltop Rd (MLS #: 1912819)" at bounding box center [416, 279] width 167 height 15
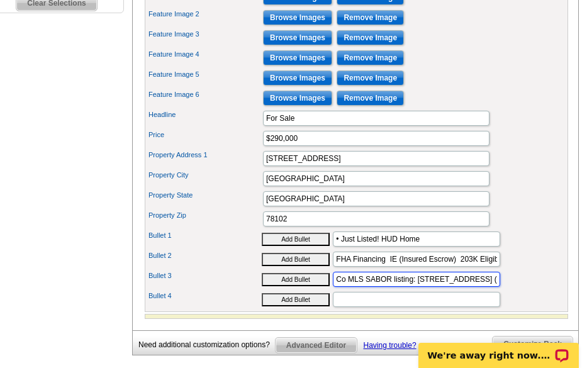
click at [345, 287] on input "Co MLS SABOR listing: 1036 Hilltop Rd (MLS #: 1912819)" at bounding box center [416, 279] width 167 height 15
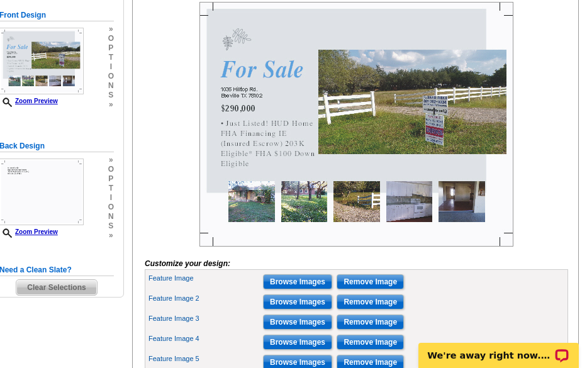
scroll to position [180, 0]
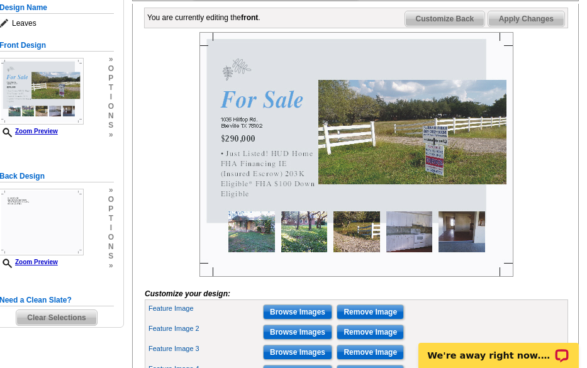
type input "MLS SABOR listing: 1036 Hilltop Rd (MLS #: 1912819)"
click at [536, 26] on span "Apply Changes" at bounding box center [526, 18] width 76 height 15
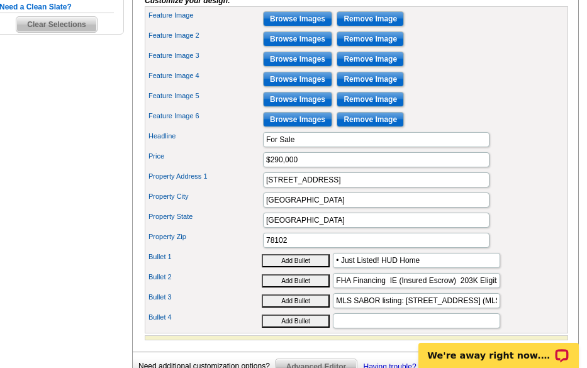
scroll to position [620, 0]
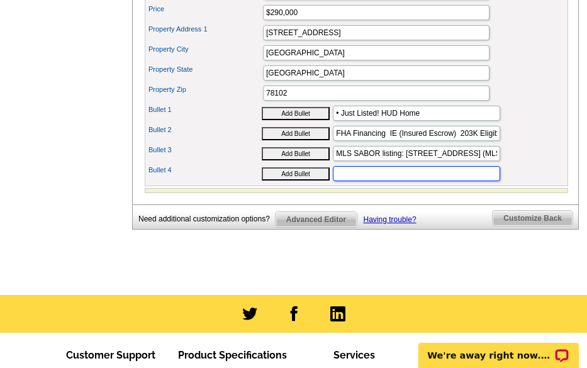
click at [346, 181] on input "Bullet 4" at bounding box center [416, 173] width 167 height 15
click at [478, 181] on input "Call Text M David Dirks (361) 362-3334" at bounding box center [416, 173] width 167 height 15
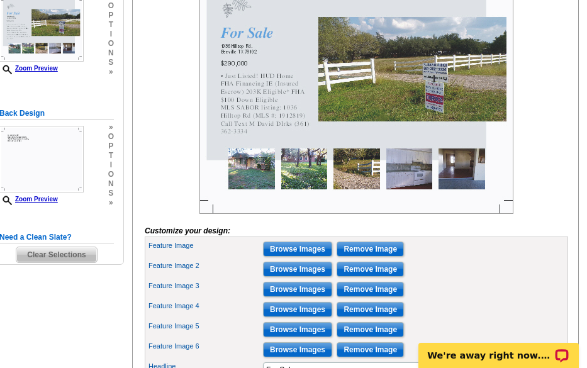
scroll to position [180, 0]
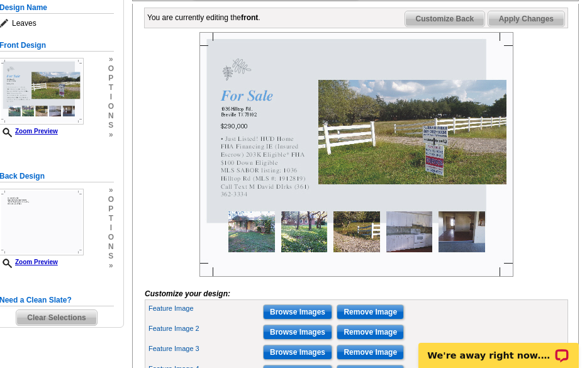
type input "Call Text M David Dirks (361) 362-3334 (agent)"
click at [513, 26] on span "Apply Changes" at bounding box center [526, 18] width 76 height 15
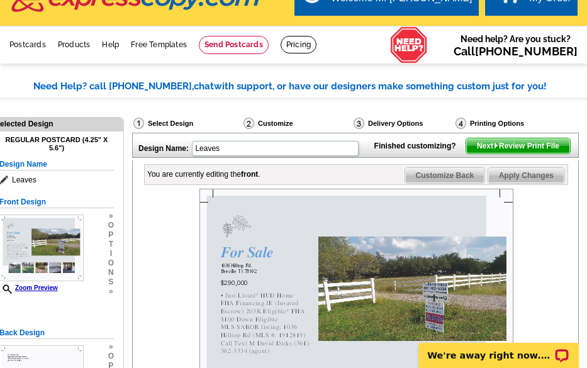
scroll to position [0, 0]
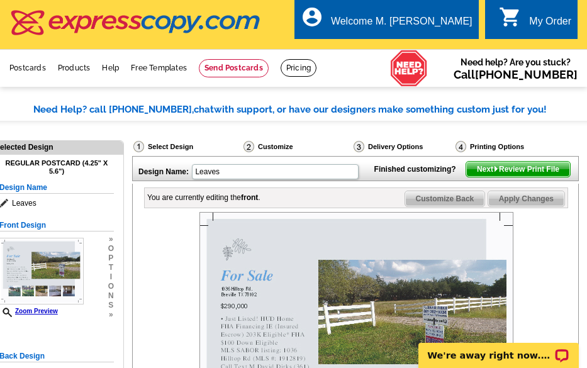
click at [483, 177] on span "Next Review Print File" at bounding box center [518, 169] width 104 height 15
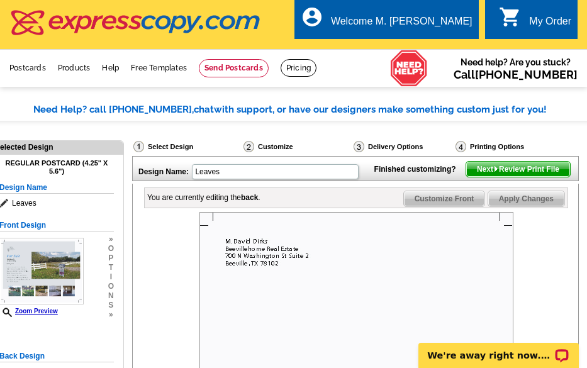
click at [408, 52] on img at bounding box center [409, 68] width 38 height 37
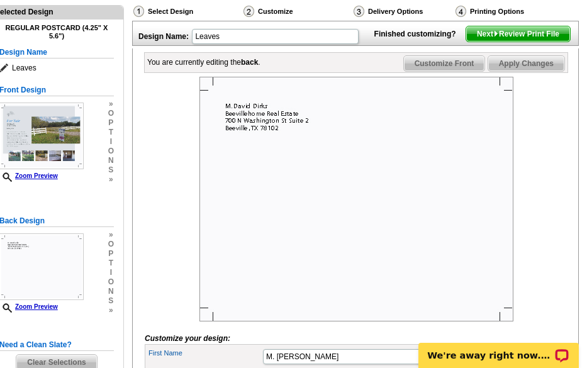
scroll to position [72, 0]
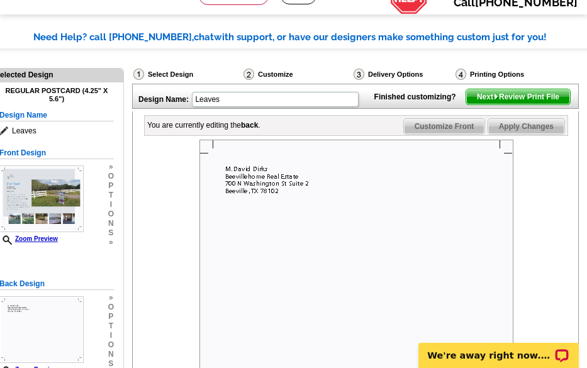
click at [475, 104] on span "Next Review Print File" at bounding box center [518, 96] width 104 height 15
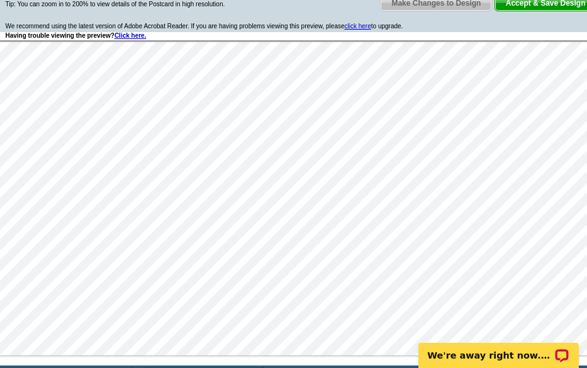
scroll to position [198, 0]
